Goal: Information Seeking & Learning: Learn about a topic

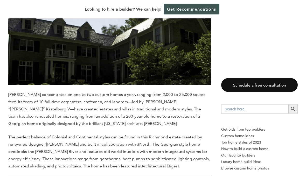
scroll to position [1783, 0]
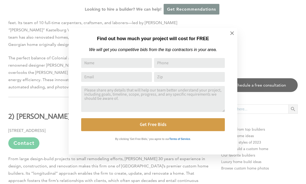
click at [234, 34] on icon at bounding box center [232, 33] width 4 height 4
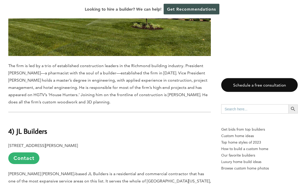
scroll to position [1096, 0]
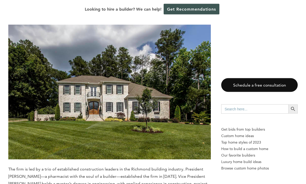
click at [210, 106] on img at bounding box center [109, 92] width 203 height 135
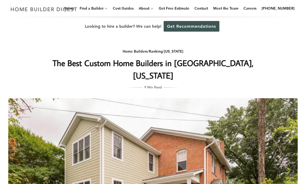
click at [0, 0] on link "Home Builders" at bounding box center [0, 0] width 0 height 0
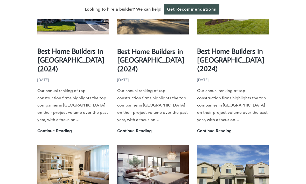
scroll to position [1100, 0]
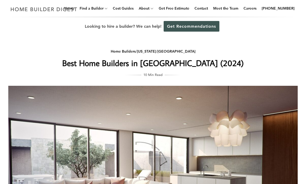
click at [185, 54] on link "Raleigh" at bounding box center [177, 51] width 38 height 5
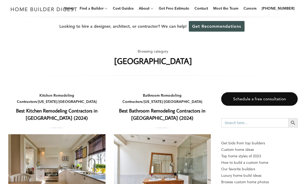
click at [0, 0] on link "Home Builders" at bounding box center [0, 0] width 0 height 0
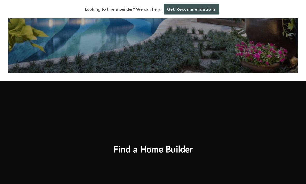
scroll to position [173, 0]
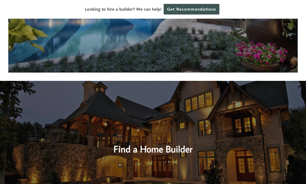
click at [176, 152] on h2 "Find a Home Builder" at bounding box center [153, 144] width 221 height 23
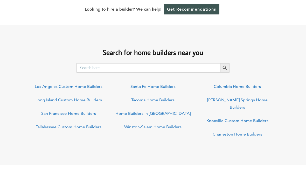
scroll to position [372, 0]
click at [169, 128] on link "Winston-Salem Home Builders" at bounding box center [152, 127] width 57 height 5
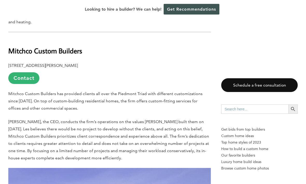
scroll to position [2440, 0]
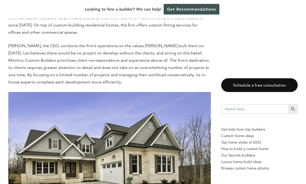
click at [179, 124] on img at bounding box center [109, 159] width 203 height 135
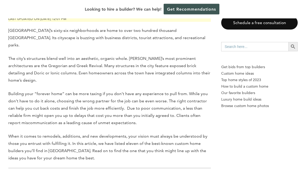
scroll to position [0, 0]
